Goal: Information Seeking & Learning: Learn about a topic

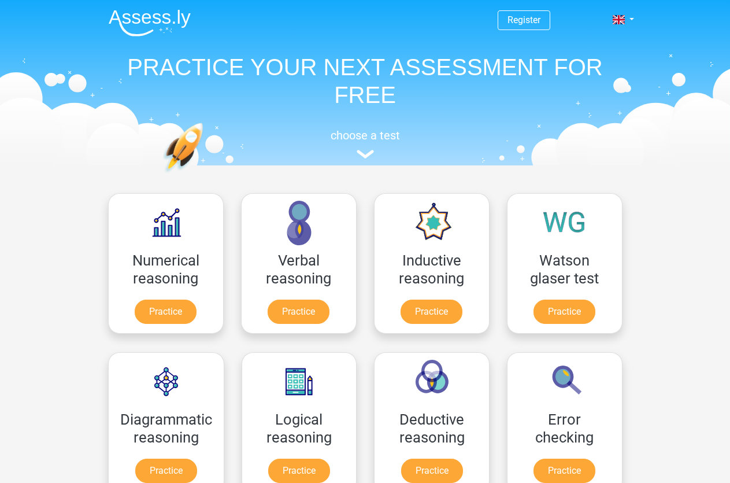
click at [701, 158] on header "Register Nederlands English" at bounding box center [365, 82] width 730 height 165
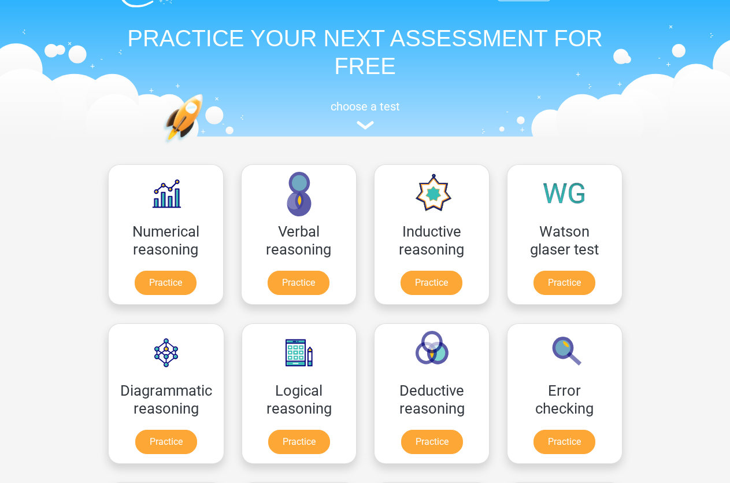
scroll to position [118, 0]
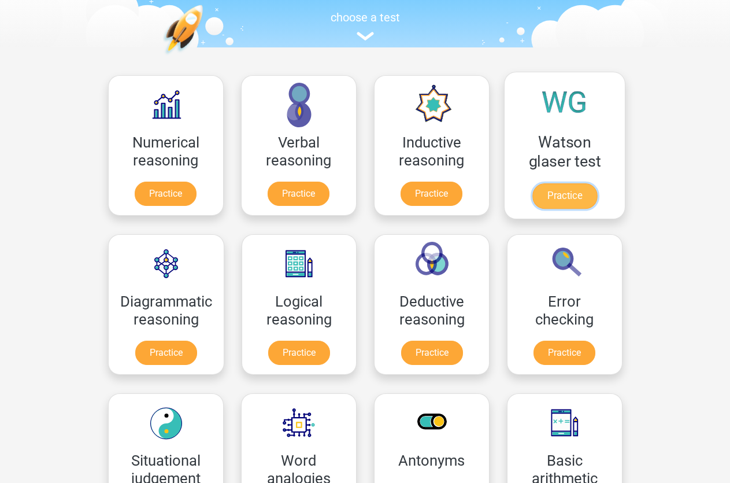
click at [570, 189] on link "Practice" at bounding box center [564, 195] width 65 height 25
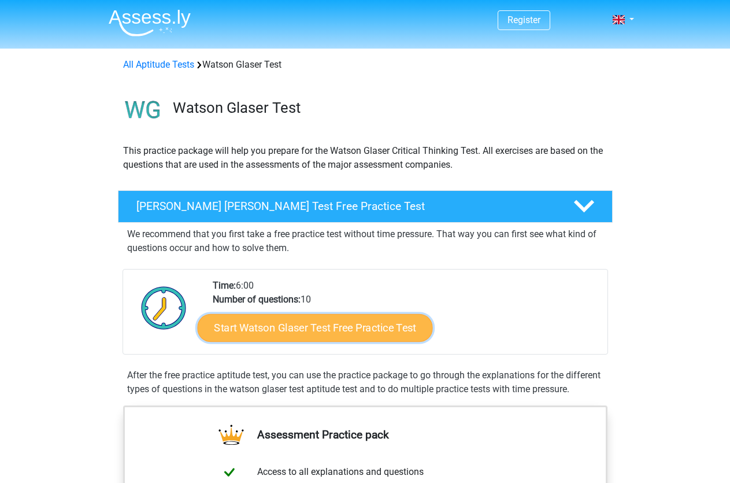
click at [344, 324] on link "Start Watson Glaser Test Free Practice Test" at bounding box center [314, 328] width 235 height 28
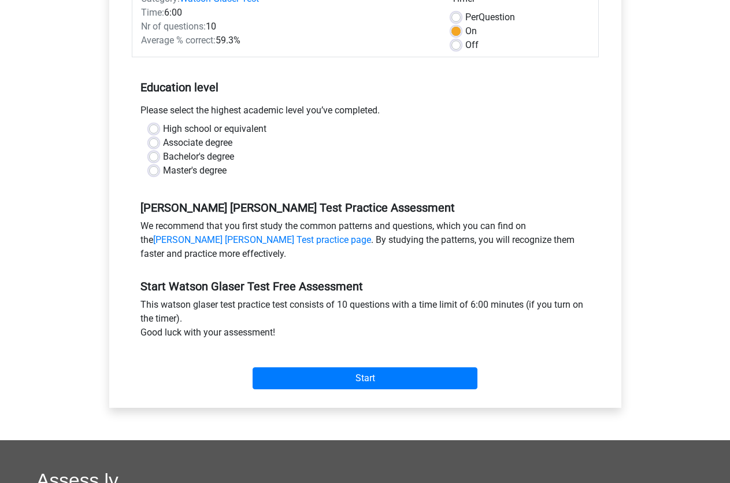
scroll to position [236, 0]
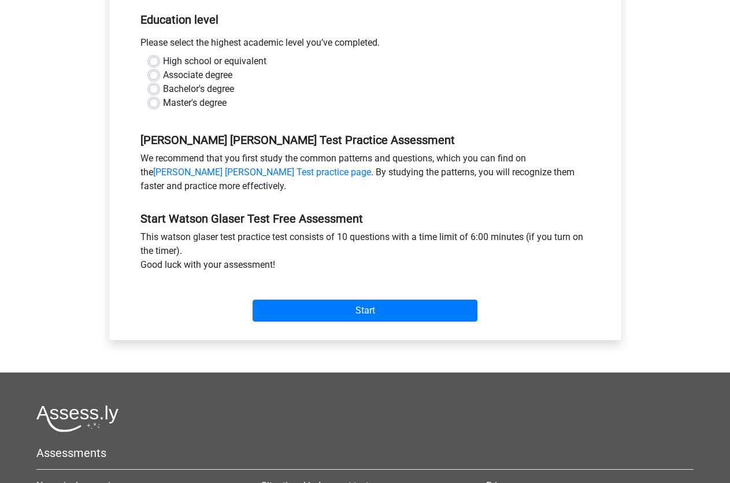
click at [163, 61] on label "High school or equivalent" at bounding box center [214, 61] width 103 height 14
click at [156, 61] on input "High school or equivalent" at bounding box center [153, 60] width 9 height 12
radio input "true"
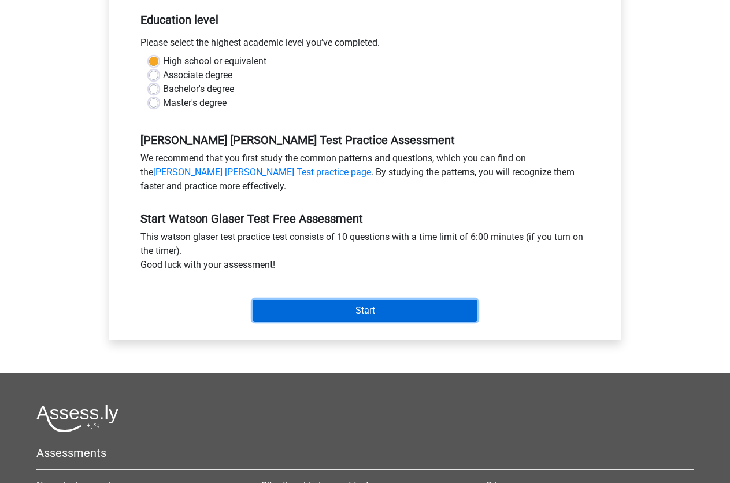
click at [383, 318] on input "Start" at bounding box center [365, 310] width 225 height 22
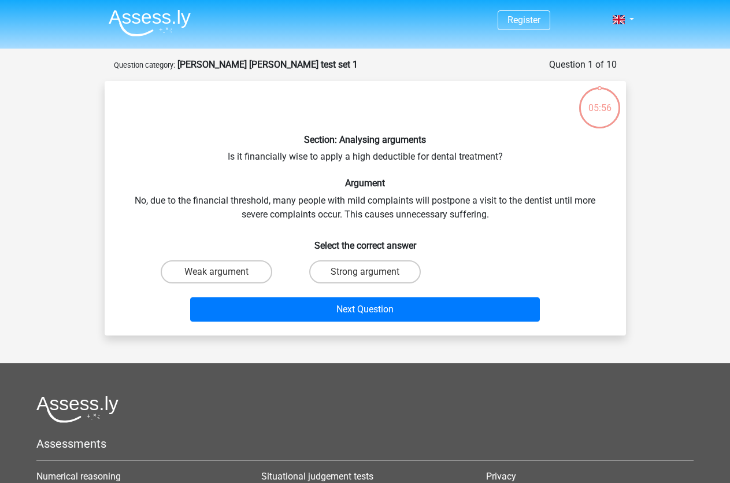
click at [369, 276] on input "Strong argument" at bounding box center [369, 276] width 8 height 8
radio input "true"
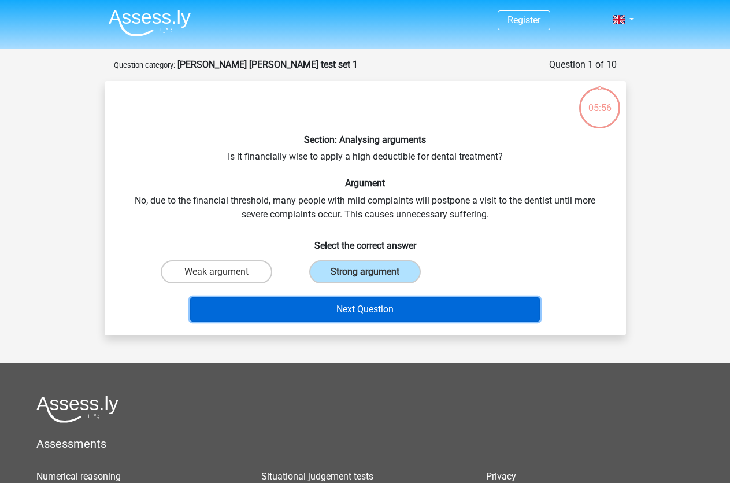
click at [372, 301] on button "Next Question" at bounding box center [365, 309] width 350 height 24
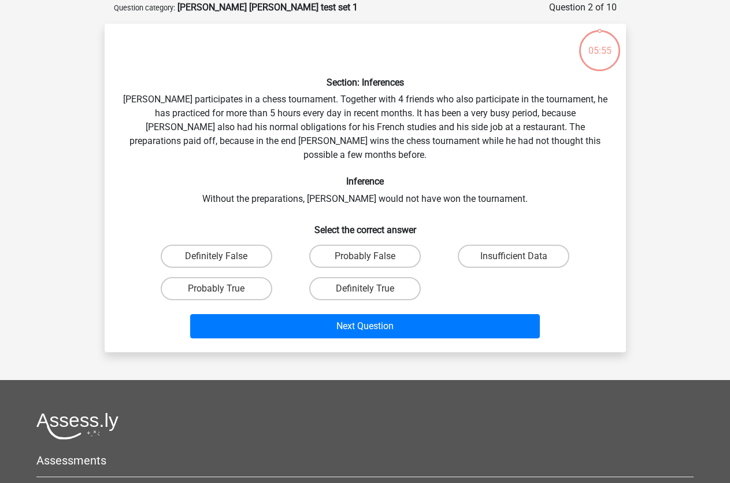
scroll to position [58, 0]
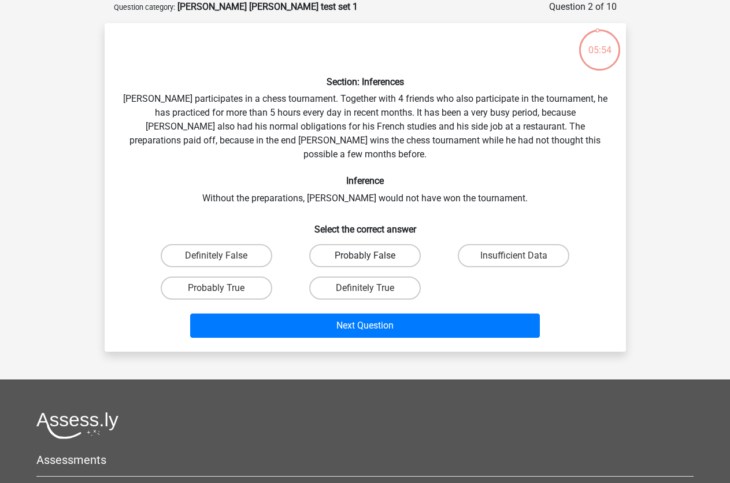
click at [355, 244] on label "Probably False" at bounding box center [365, 255] width 112 height 23
click at [365, 255] on input "Probably False" at bounding box center [369, 259] width 8 height 8
radio input "true"
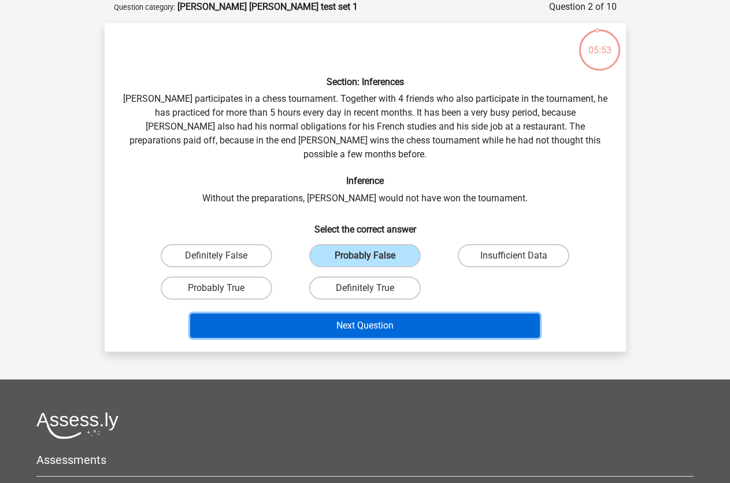
click at [374, 313] on button "Next Question" at bounding box center [365, 325] width 350 height 24
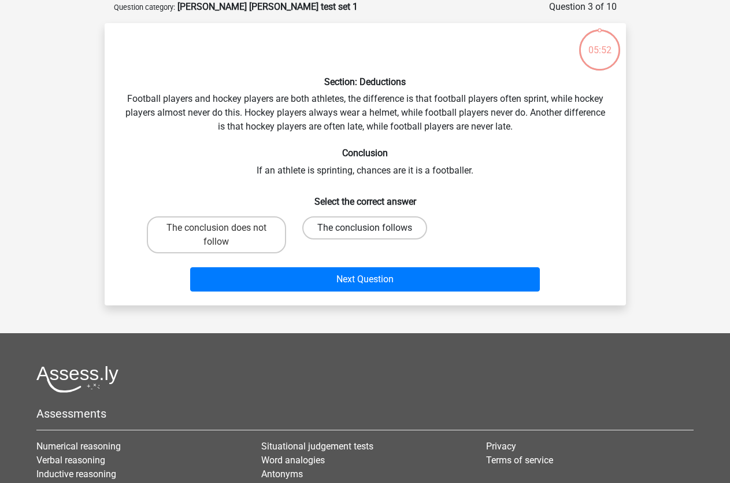
click at [350, 224] on label "The conclusion follows" at bounding box center [364, 227] width 125 height 23
click at [365, 228] on input "The conclusion follows" at bounding box center [369, 232] width 8 height 8
radio input "true"
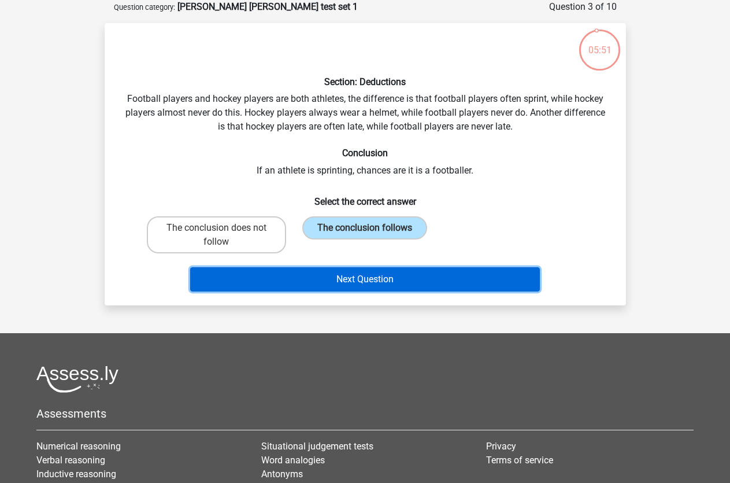
click at [358, 276] on button "Next Question" at bounding box center [365, 279] width 350 height 24
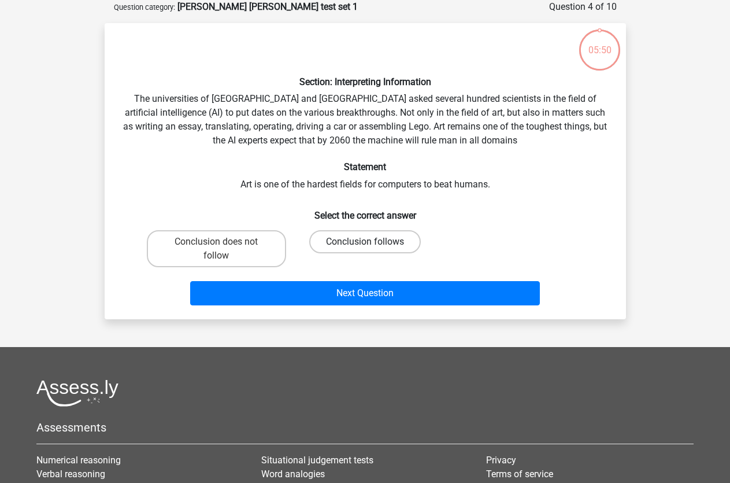
click at [340, 243] on label "Conclusion follows" at bounding box center [365, 241] width 112 height 23
click at [365, 243] on input "Conclusion follows" at bounding box center [369, 246] width 8 height 8
radio input "true"
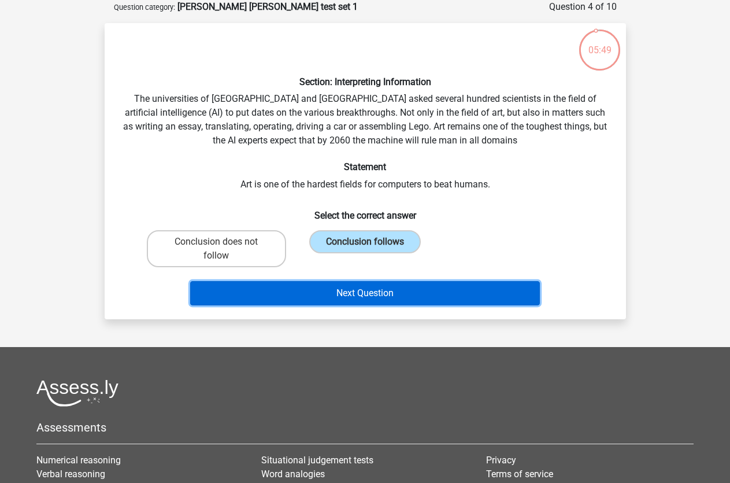
click at [327, 292] on button "Next Question" at bounding box center [365, 293] width 350 height 24
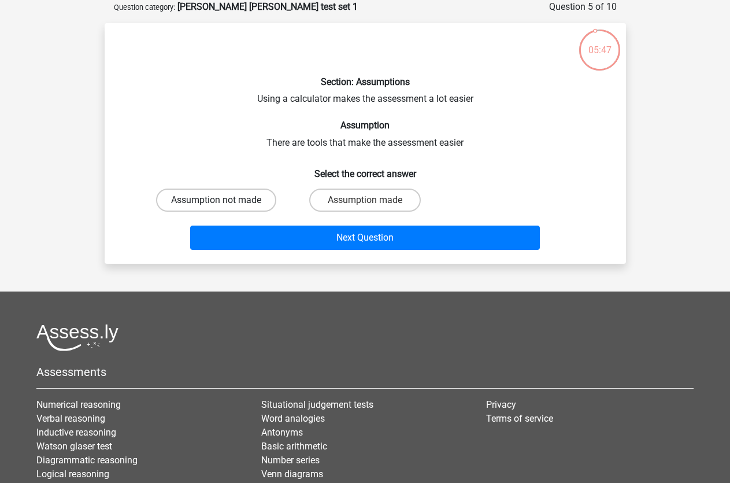
click at [248, 197] on label "Assumption not made" at bounding box center [216, 199] width 120 height 23
click at [224, 200] on input "Assumption not made" at bounding box center [220, 204] width 8 height 8
radio input "true"
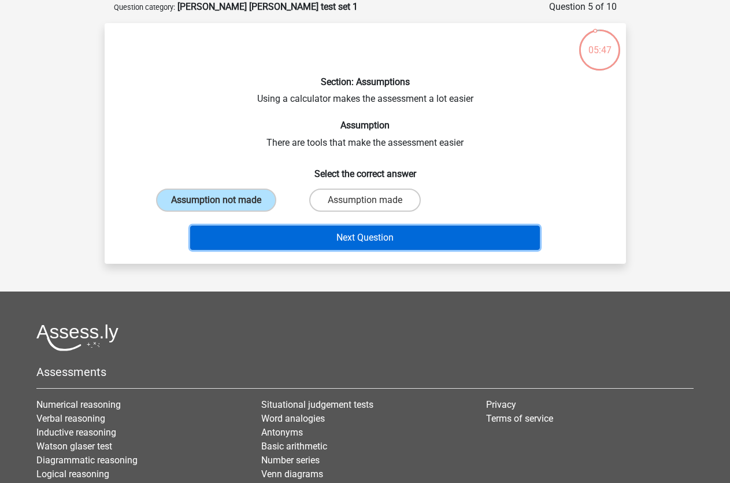
click at [296, 243] on button "Next Question" at bounding box center [365, 237] width 350 height 24
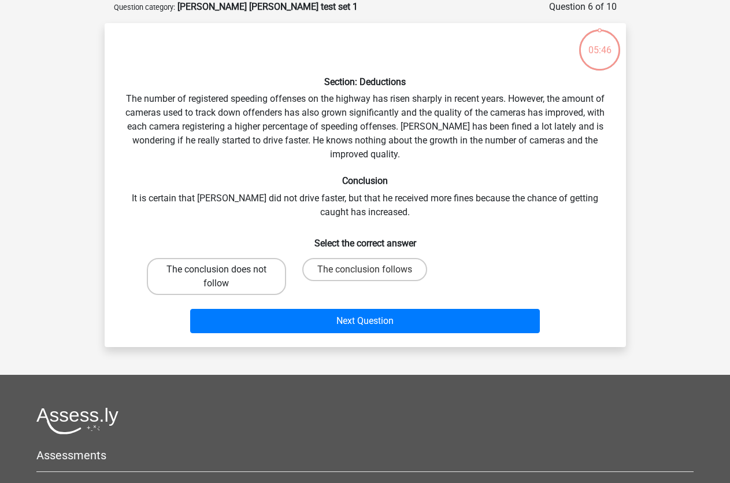
click at [269, 279] on label "The conclusion does not follow" at bounding box center [216, 276] width 139 height 37
click at [224, 277] on input "The conclusion does not follow" at bounding box center [220, 273] width 8 height 8
radio input "true"
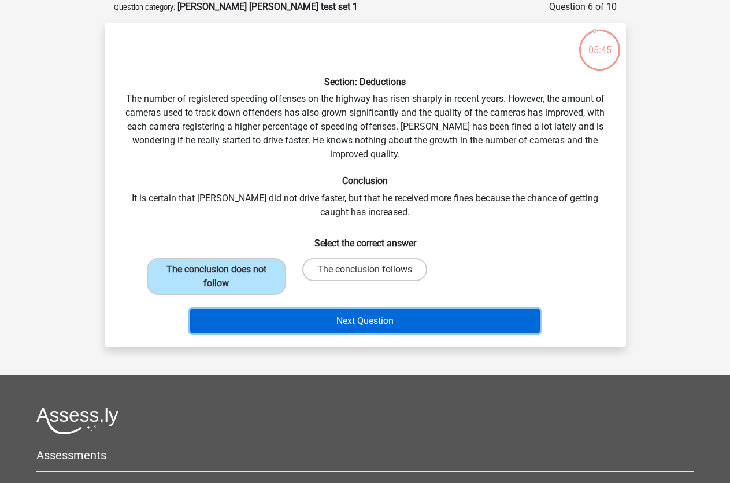
click at [285, 314] on button "Next Question" at bounding box center [365, 321] width 350 height 24
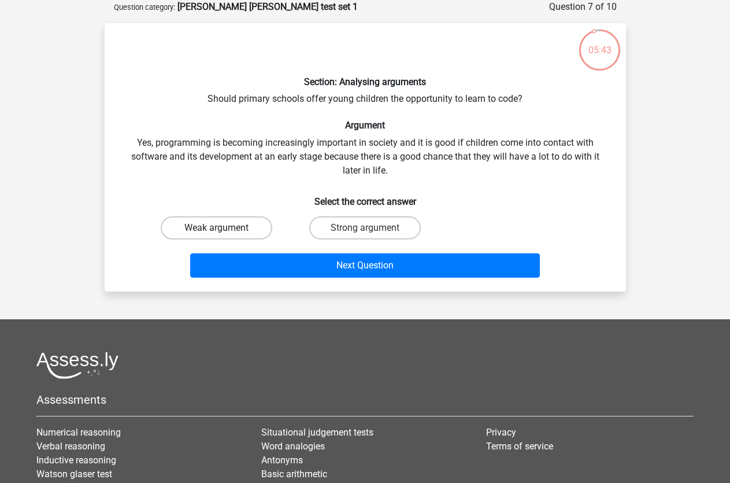
click at [268, 222] on label "Weak argument" at bounding box center [217, 227] width 112 height 23
click at [224, 228] on input "Weak argument" at bounding box center [220, 232] width 8 height 8
radio input "true"
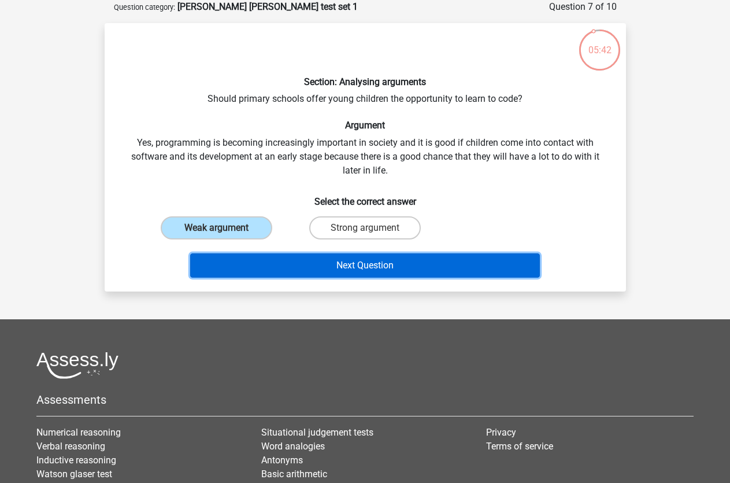
click at [295, 261] on button "Next Question" at bounding box center [365, 265] width 350 height 24
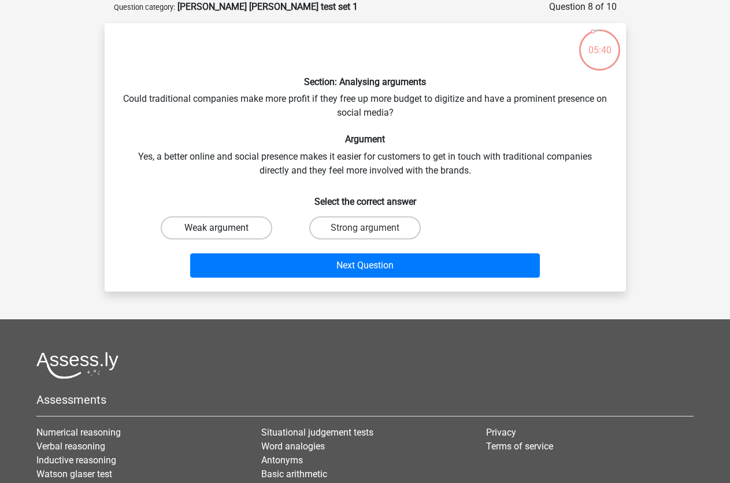
click at [252, 227] on label "Weak argument" at bounding box center [217, 227] width 112 height 23
click at [224, 228] on input "Weak argument" at bounding box center [220, 232] width 8 height 8
radio input "true"
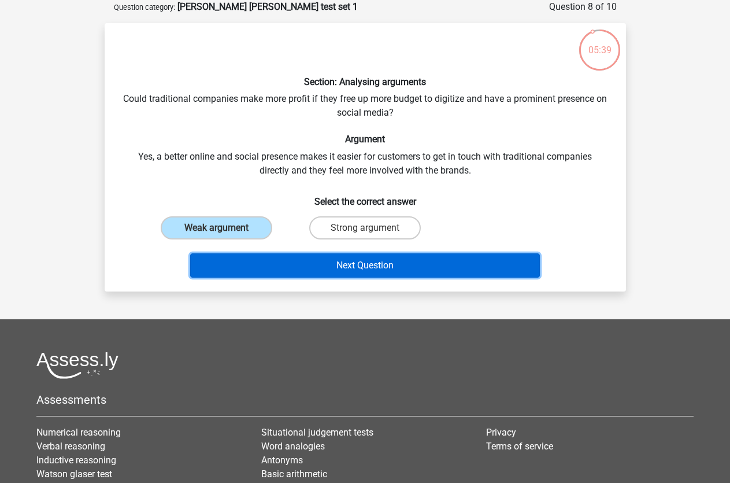
click at [281, 264] on button "Next Question" at bounding box center [365, 265] width 350 height 24
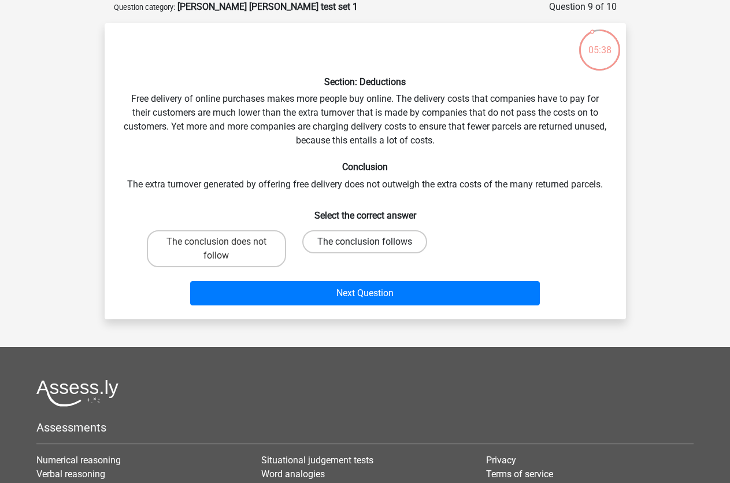
click at [324, 247] on label "The conclusion follows" at bounding box center [364, 241] width 125 height 23
click at [365, 247] on input "The conclusion follows" at bounding box center [369, 246] width 8 height 8
radio input "true"
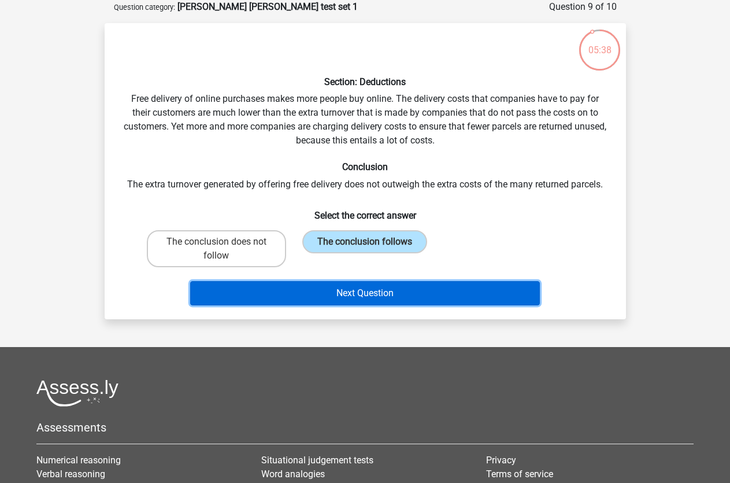
click at [329, 302] on button "Next Question" at bounding box center [365, 293] width 350 height 24
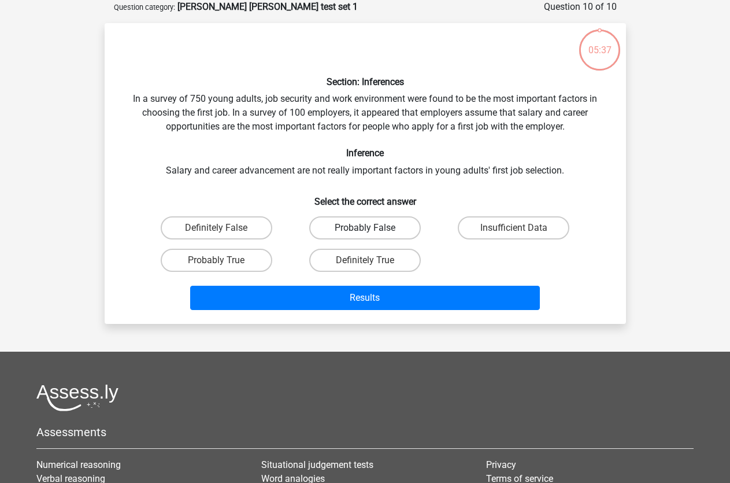
click at [362, 221] on label "Probably False" at bounding box center [365, 227] width 112 height 23
click at [365, 228] on input "Probably False" at bounding box center [369, 232] width 8 height 8
radio input "true"
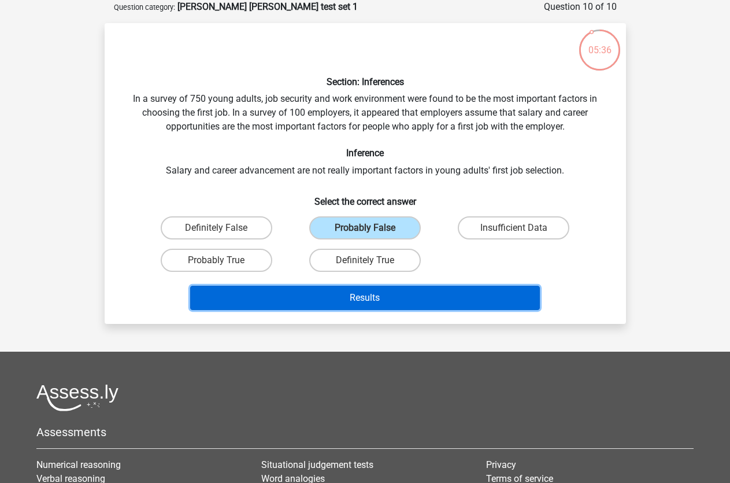
click at [370, 286] on button "Results" at bounding box center [365, 297] width 350 height 24
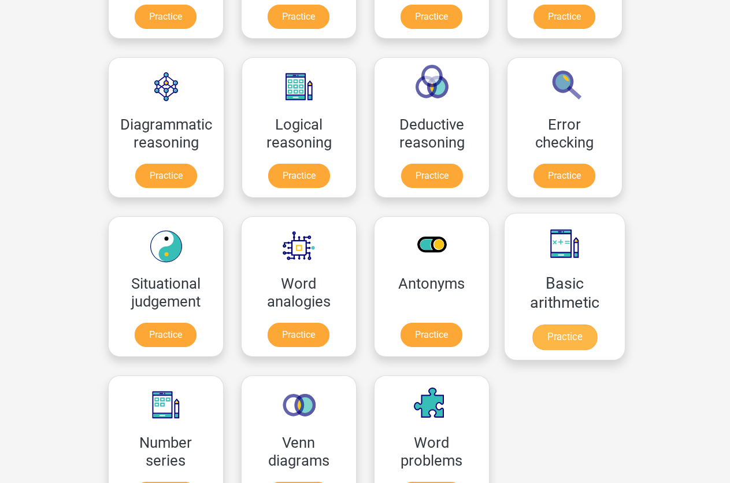
scroll to position [118, 0]
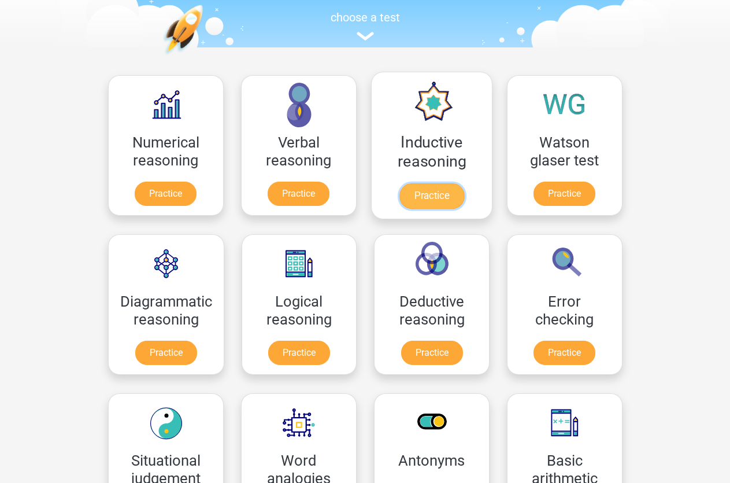
click at [440, 193] on link "Practice" at bounding box center [431, 195] width 65 height 25
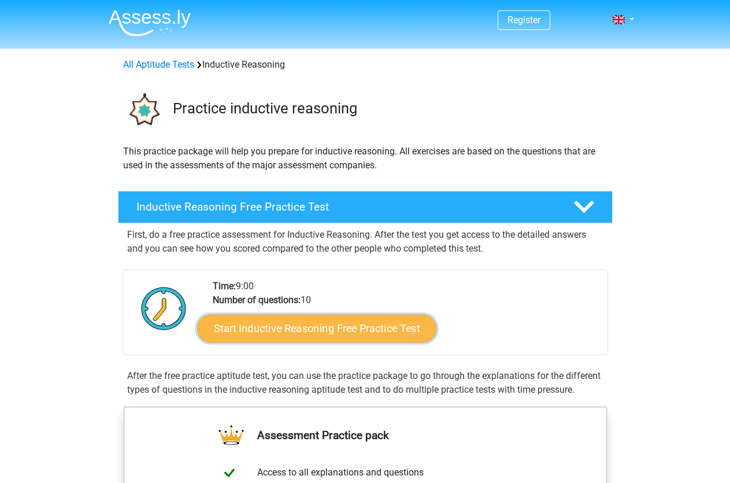
click at [296, 337] on link "Start Inductive Reasoning Free Practice Test" at bounding box center [316, 328] width 239 height 28
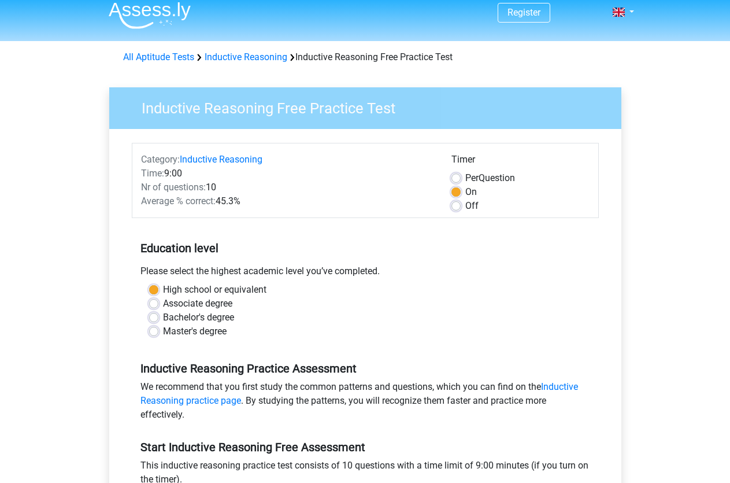
scroll to position [236, 0]
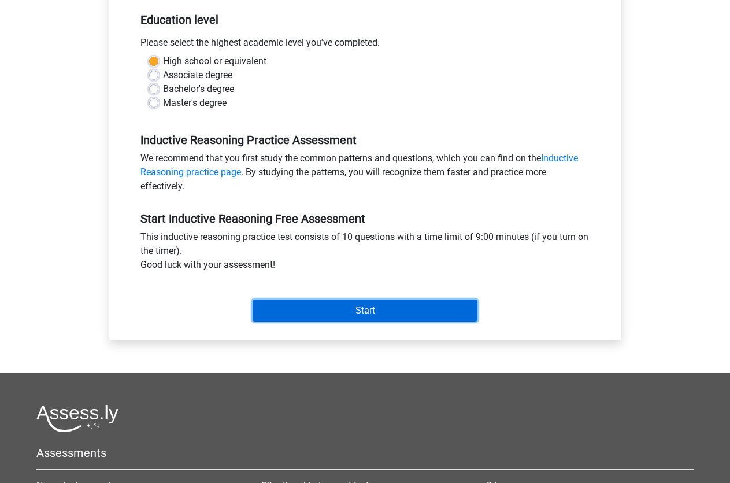
click at [391, 304] on input "Start" at bounding box center [365, 310] width 225 height 22
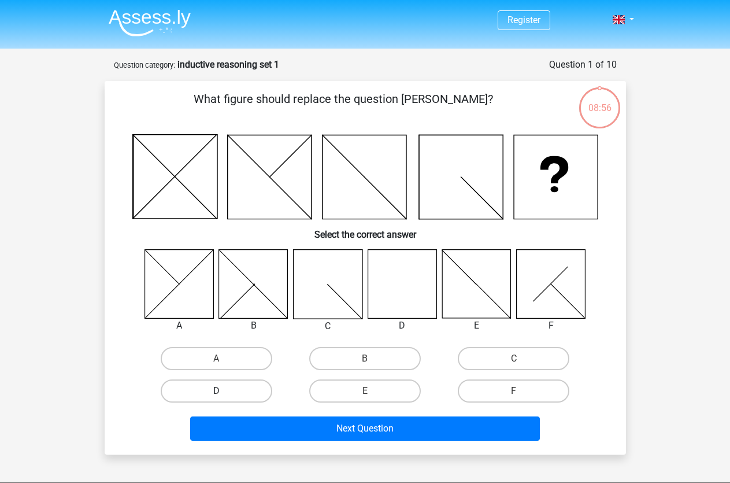
click at [251, 385] on label "D" at bounding box center [217, 390] width 112 height 23
click at [224, 391] on input "D" at bounding box center [220, 395] width 8 height 8
radio input "true"
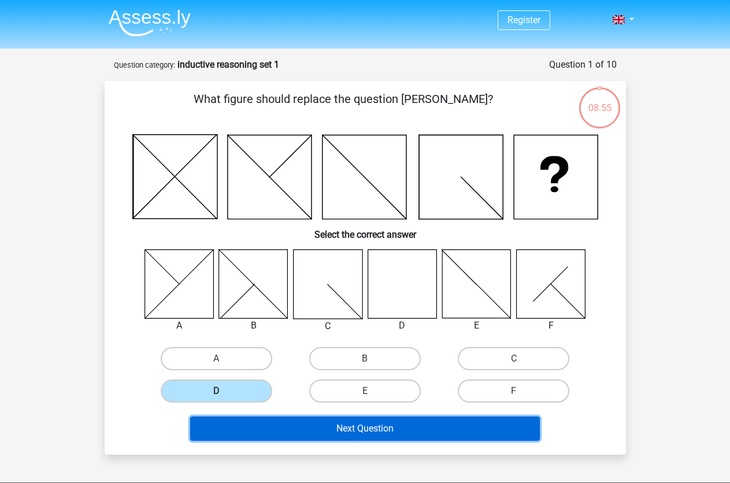
click at [277, 421] on button "Next Question" at bounding box center [365, 428] width 350 height 24
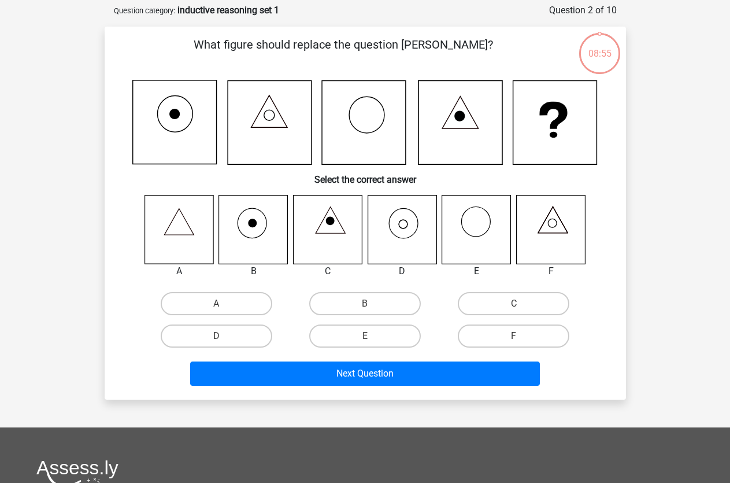
scroll to position [58, 0]
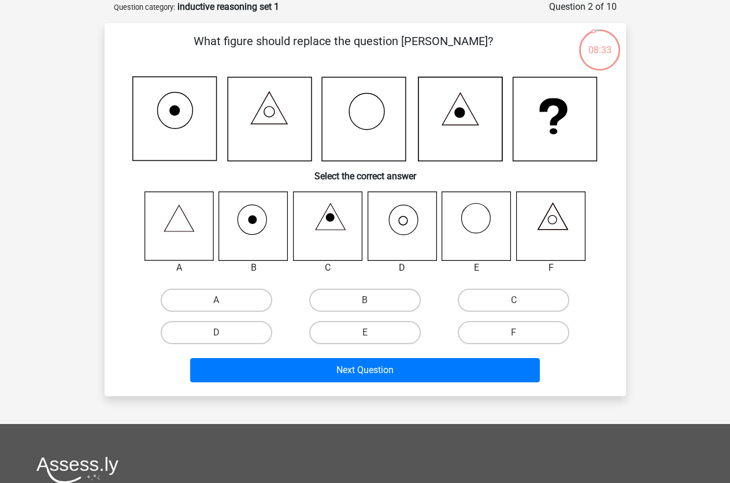
click at [409, 244] on icon at bounding box center [402, 225] width 69 height 69
click at [226, 334] on label "D" at bounding box center [217, 332] width 112 height 23
click at [224, 334] on input "D" at bounding box center [220, 336] width 8 height 8
radio input "true"
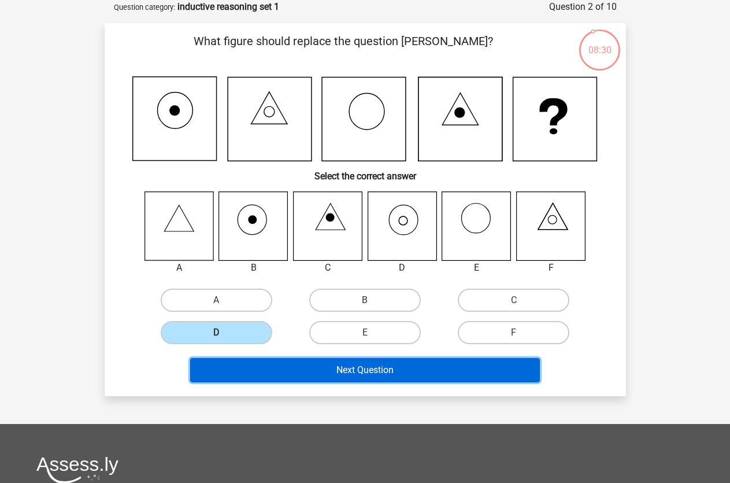
click at [285, 368] on button "Next Question" at bounding box center [365, 370] width 350 height 24
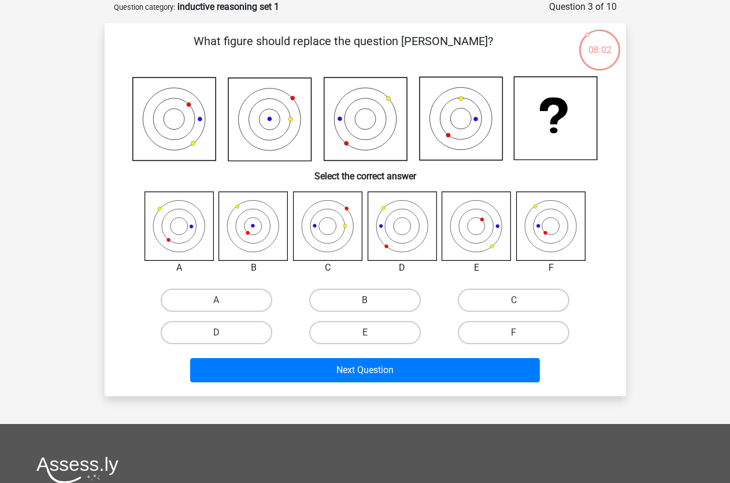
click at [237, 346] on div "D" at bounding box center [216, 332] width 149 height 32
click at [239, 337] on label "D" at bounding box center [217, 332] width 112 height 23
click at [224, 337] on input "D" at bounding box center [220, 336] width 8 height 8
radio input "true"
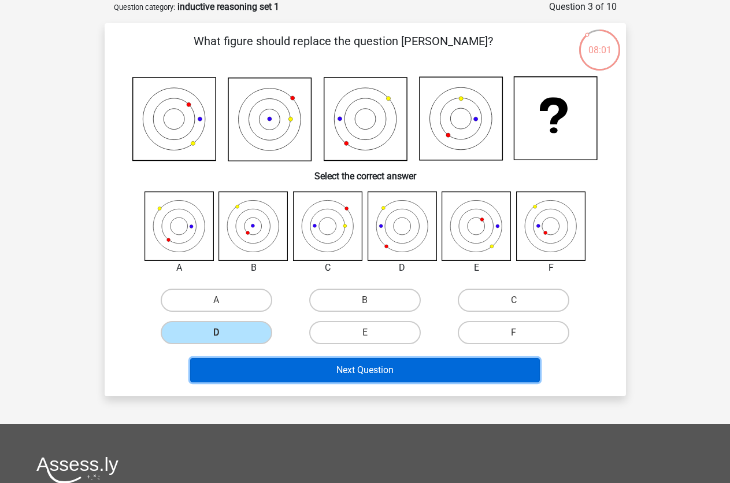
click at [299, 380] on button "Next Question" at bounding box center [365, 370] width 350 height 24
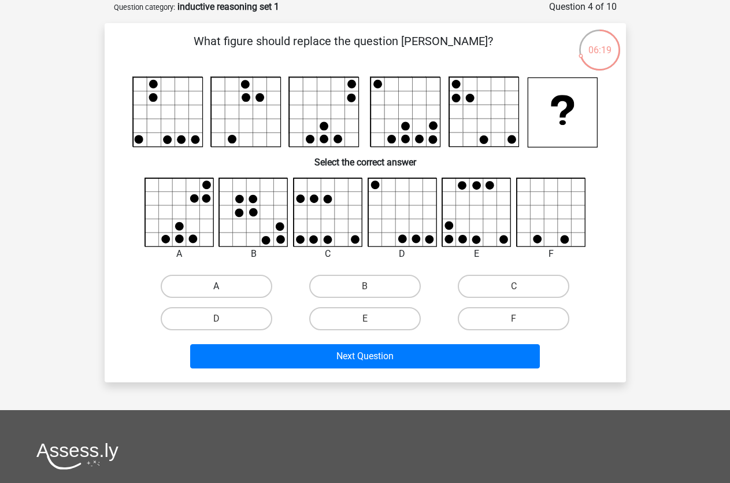
click at [210, 284] on label "A" at bounding box center [217, 285] width 112 height 23
click at [212, 285] on label "A" at bounding box center [217, 285] width 112 height 23
click at [216, 286] on input "A" at bounding box center [220, 290] width 8 height 8
radio input "true"
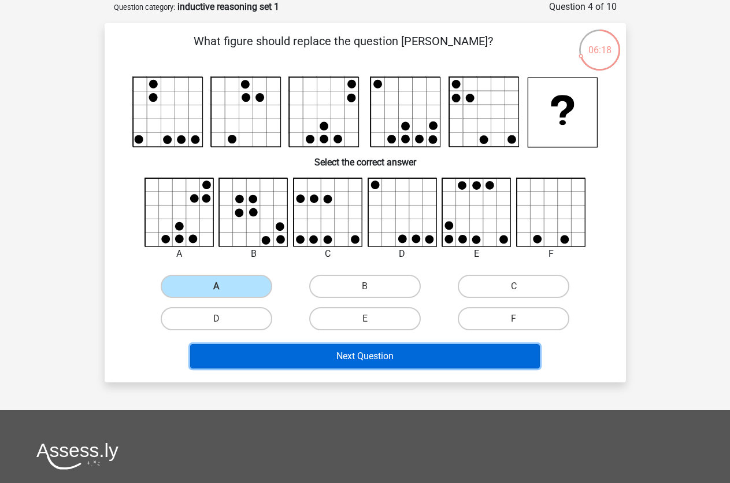
click at [270, 349] on button "Next Question" at bounding box center [365, 356] width 350 height 24
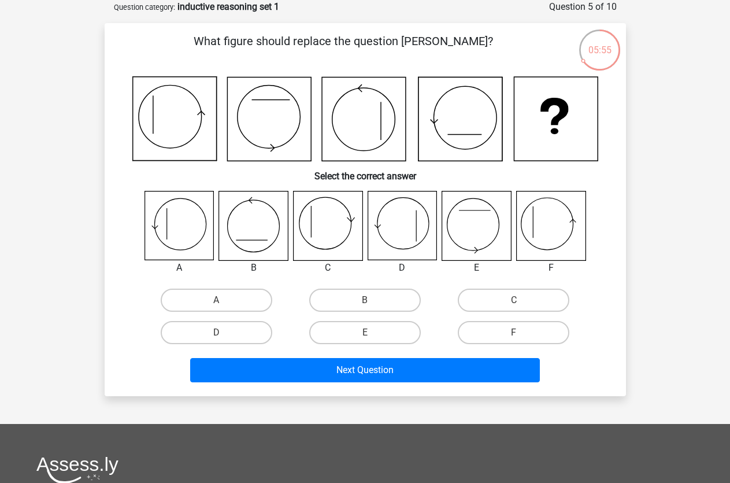
drag, startPoint x: 500, startPoint y: 332, endPoint x: 486, endPoint y: 347, distance: 20.4
click at [498, 332] on label "F" at bounding box center [514, 332] width 112 height 23
click at [499, 332] on label "F" at bounding box center [514, 332] width 112 height 23
click at [499, 333] on label "F" at bounding box center [514, 332] width 112 height 23
click at [514, 333] on input "F" at bounding box center [518, 336] width 8 height 8
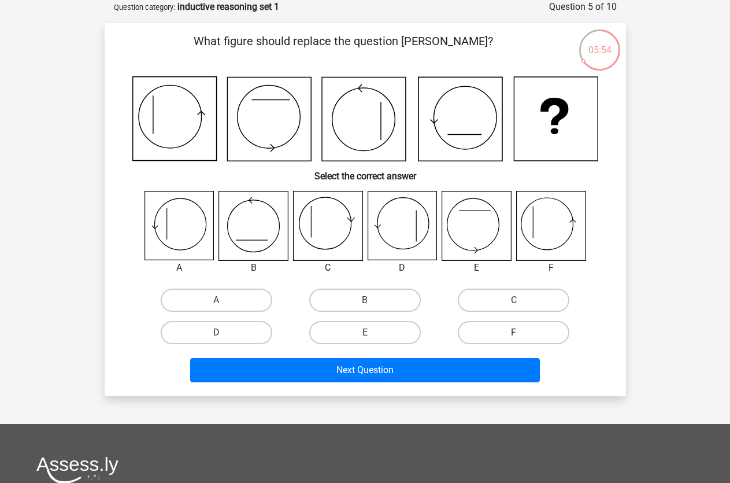
radio input "true"
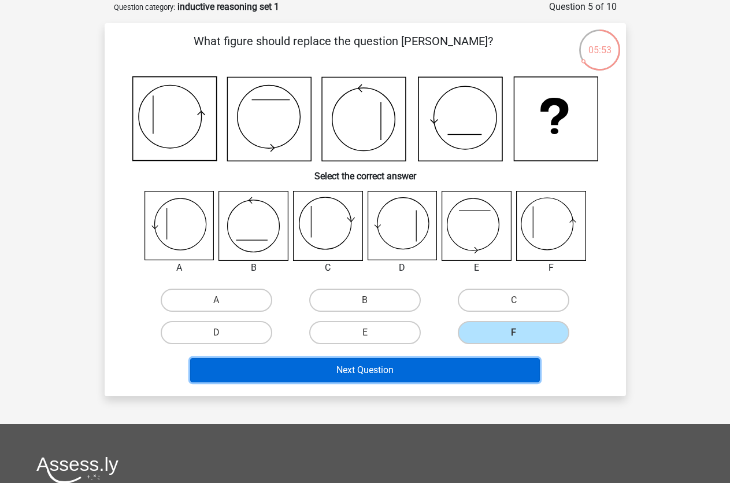
click at [492, 368] on button "Next Question" at bounding box center [365, 370] width 350 height 24
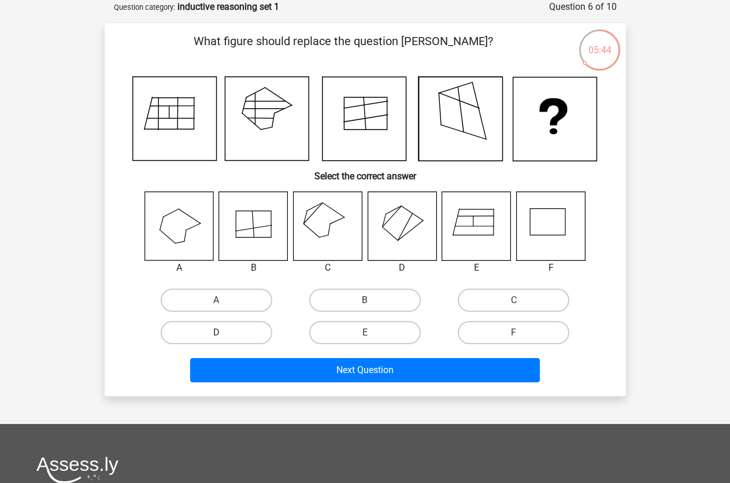
click at [257, 337] on label "D" at bounding box center [217, 332] width 112 height 23
click at [224, 337] on input "D" at bounding box center [220, 336] width 8 height 8
radio input "true"
click at [503, 306] on label "C" at bounding box center [514, 299] width 112 height 23
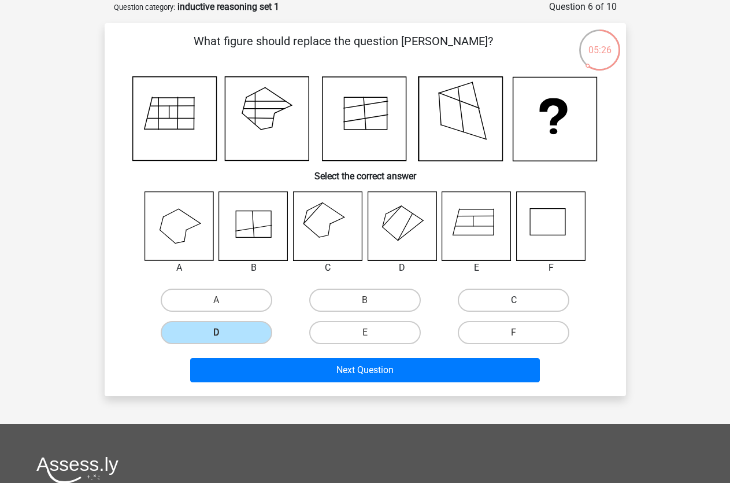
click at [514, 306] on input "C" at bounding box center [518, 304] width 8 height 8
radio input "true"
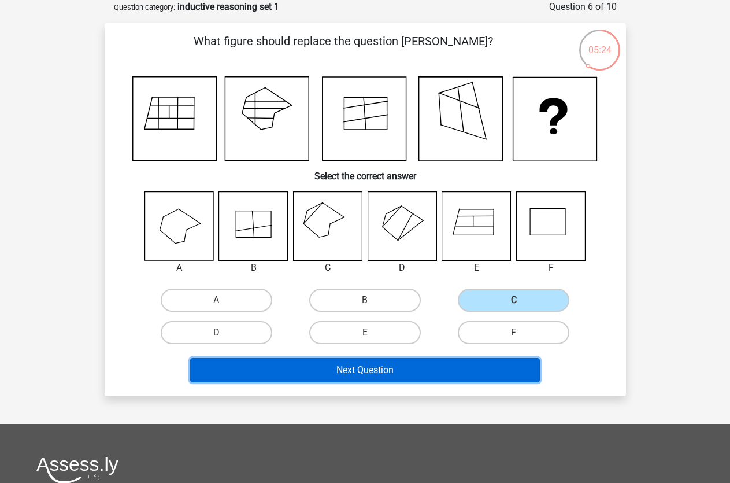
click at [488, 374] on button "Next Question" at bounding box center [365, 370] width 350 height 24
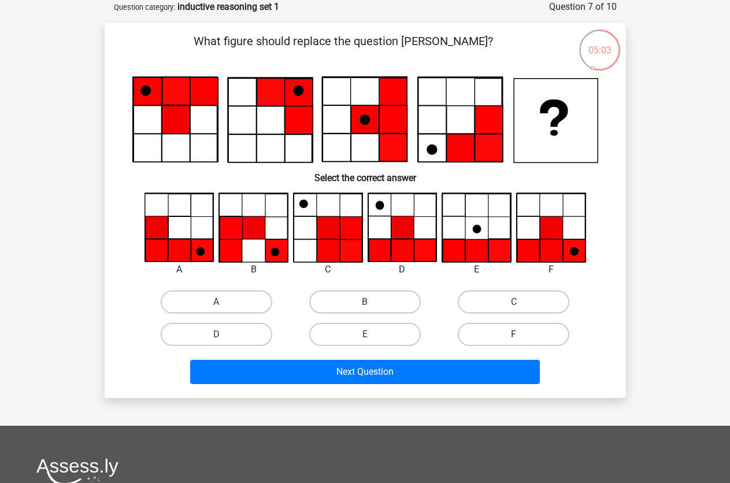
click at [522, 339] on label "F" at bounding box center [514, 333] width 112 height 23
click at [521, 339] on input "F" at bounding box center [518, 338] width 8 height 8
radio input "true"
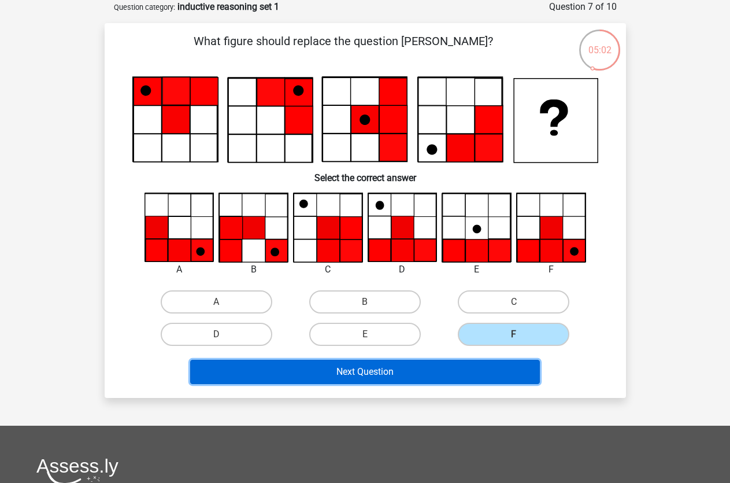
click at [511, 365] on button "Next Question" at bounding box center [365, 371] width 350 height 24
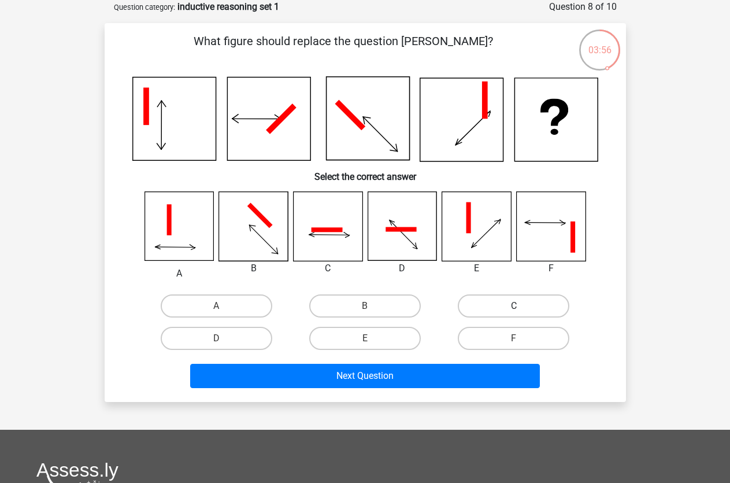
click at [506, 314] on label "C" at bounding box center [514, 305] width 112 height 23
click at [514, 313] on input "C" at bounding box center [518, 310] width 8 height 8
radio input "true"
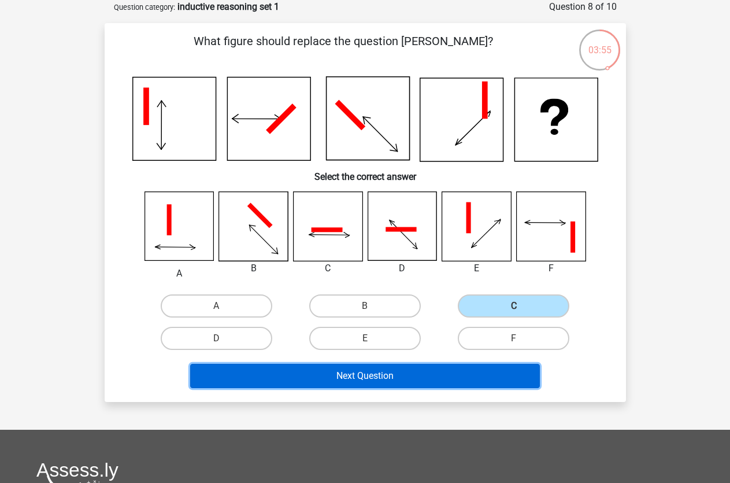
click at [467, 373] on button "Next Question" at bounding box center [365, 375] width 350 height 24
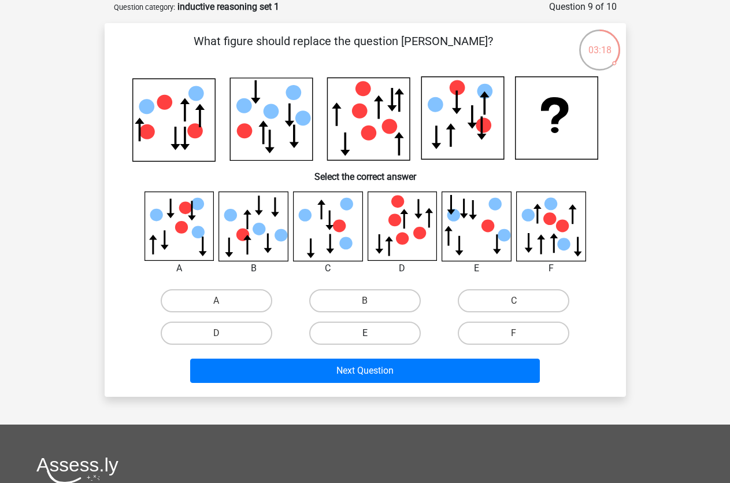
click at [396, 329] on label "E" at bounding box center [365, 332] width 112 height 23
click at [372, 333] on input "E" at bounding box center [369, 337] width 8 height 8
radio input "true"
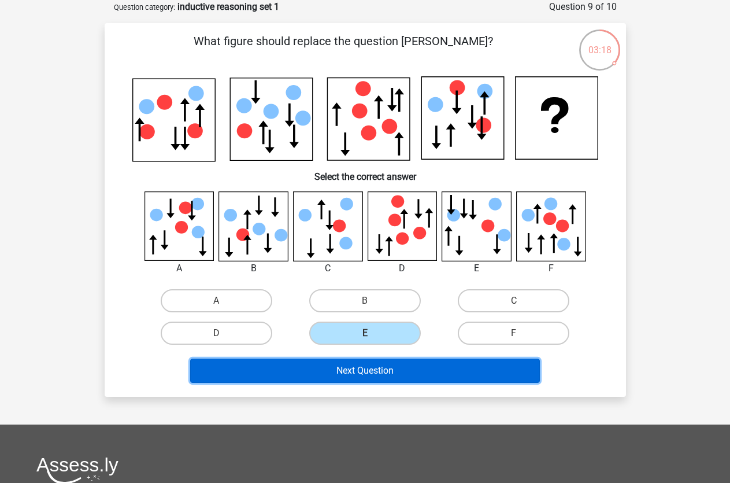
click at [382, 365] on button "Next Question" at bounding box center [365, 370] width 350 height 24
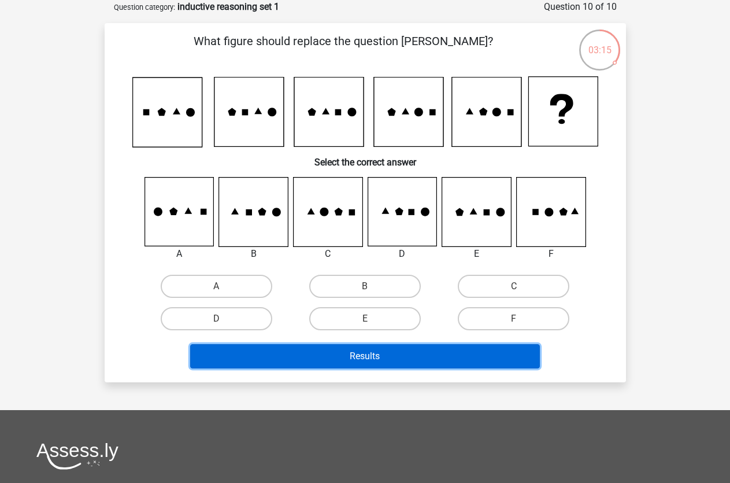
click at [384, 363] on button "Results" at bounding box center [365, 356] width 350 height 24
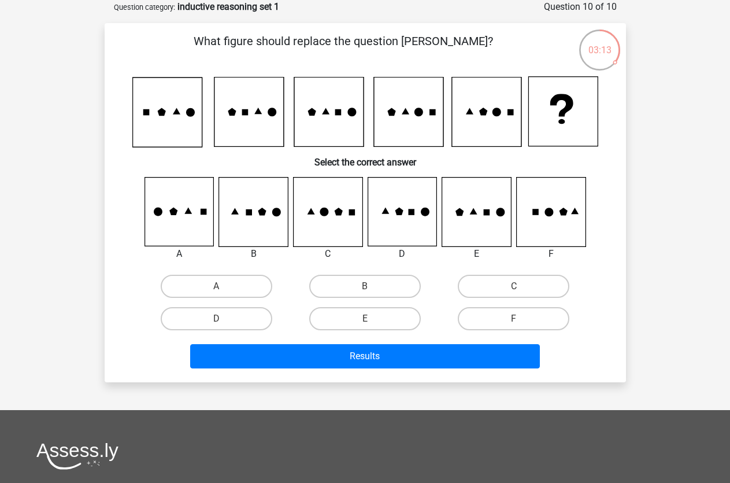
click at [218, 316] on label "D" at bounding box center [217, 318] width 112 height 23
click at [218, 318] on input "D" at bounding box center [220, 322] width 8 height 8
radio input "true"
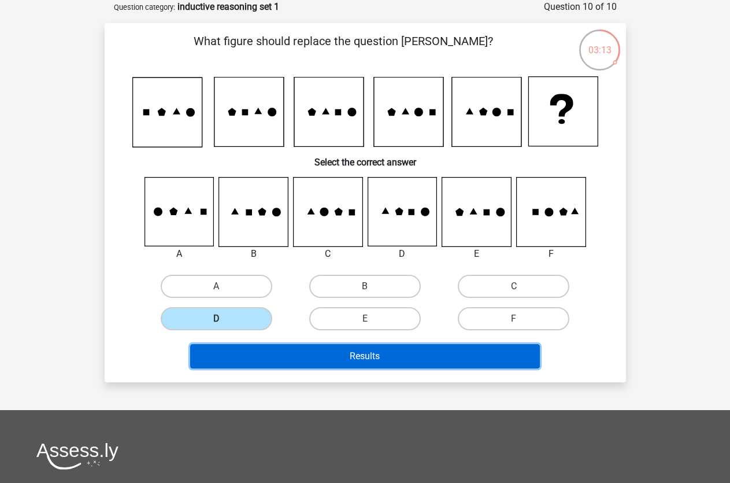
click at [254, 350] on button "Results" at bounding box center [365, 356] width 350 height 24
